Goal: Find contact information: Find contact information

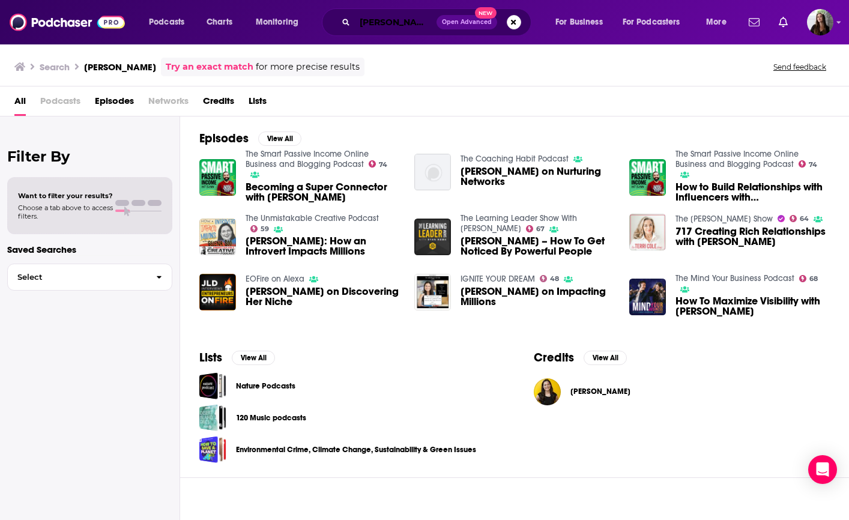
click at [378, 26] on input "[PERSON_NAME]" at bounding box center [396, 22] width 82 height 19
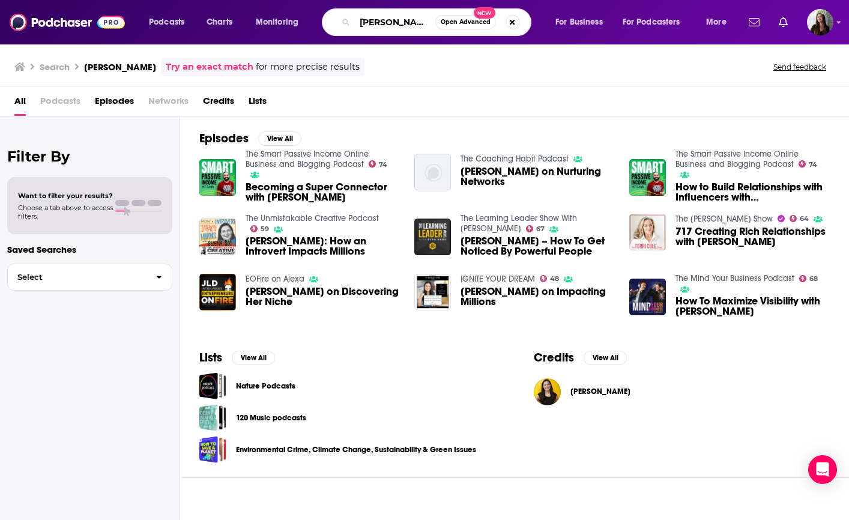
click at [378, 26] on input "[PERSON_NAME]" at bounding box center [395, 22] width 80 height 19
type input "armchair expert"
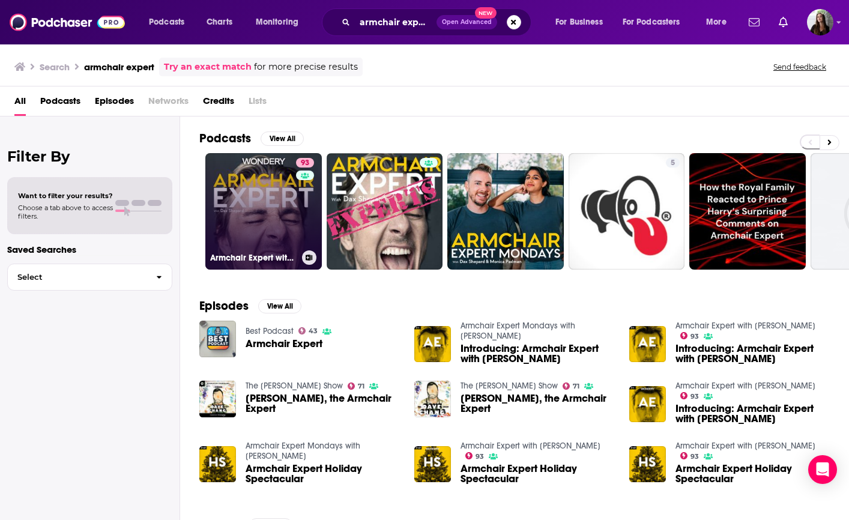
click at [246, 193] on link "93 Armchair Expert with [PERSON_NAME]" at bounding box center [263, 211] width 116 height 116
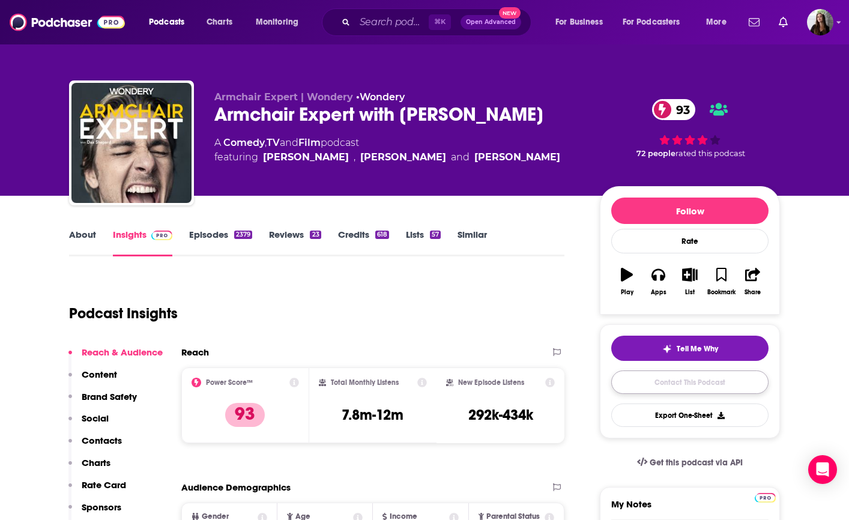
click at [699, 384] on link "Contact This Podcast" at bounding box center [689, 381] width 157 height 23
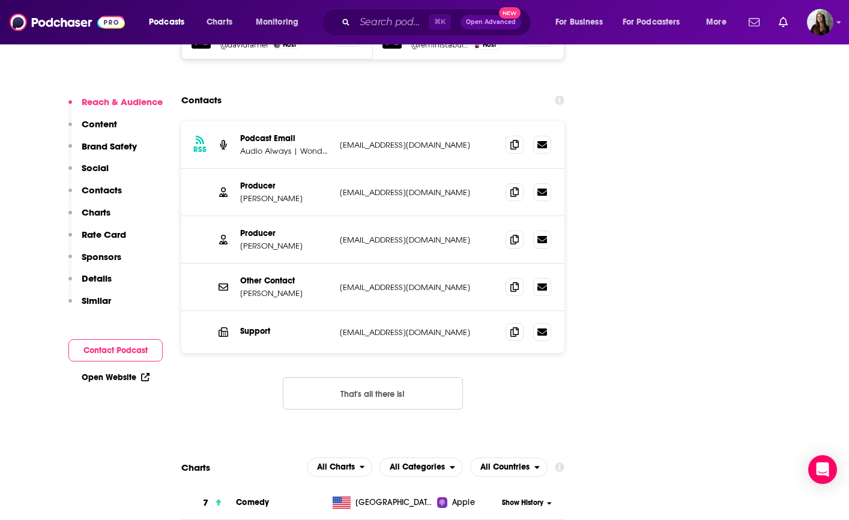
scroll to position [1554, 0]
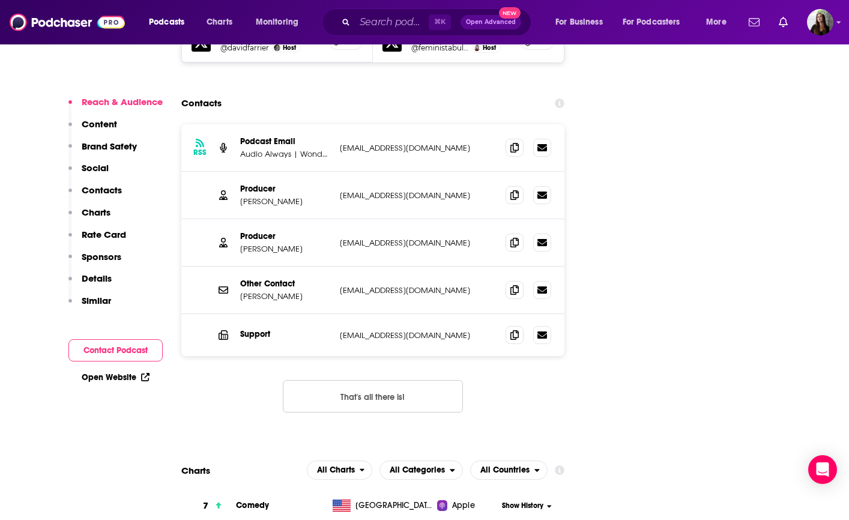
click at [261, 244] on p "[PERSON_NAME]" at bounding box center [285, 249] width 90 height 10
click at [262, 244] on p "[PERSON_NAME]" at bounding box center [285, 249] width 90 height 10
drag, startPoint x: 281, startPoint y: 181, endPoint x: 228, endPoint y: 182, distance: 52.8
click at [228, 219] on div "Producer [PERSON_NAME] [EMAIL_ADDRESS][DOMAIN_NAME] [EMAIL_ADDRESS][DOMAIN_NAME]" at bounding box center [372, 242] width 383 height 47
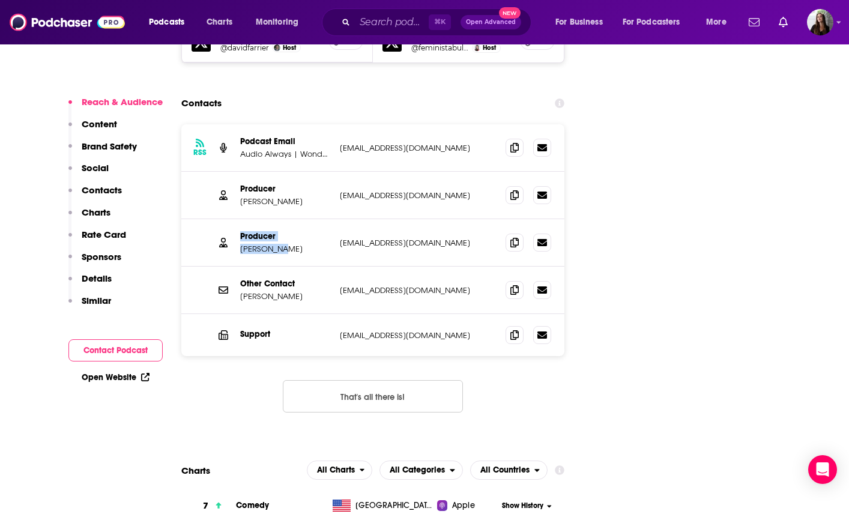
click at [252, 244] on p "[PERSON_NAME]" at bounding box center [285, 249] width 90 height 10
click at [513, 190] on icon at bounding box center [514, 195] width 8 height 10
